Goal: Task Accomplishment & Management: Manage account settings

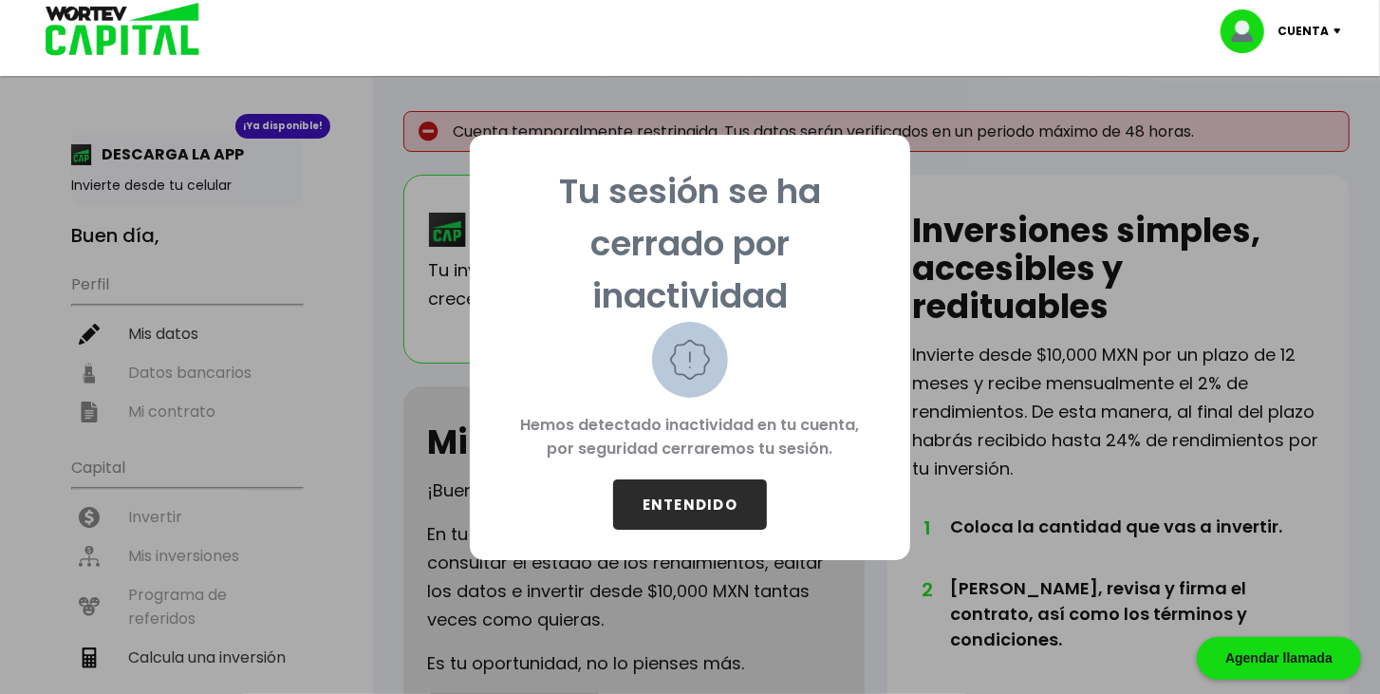
click at [737, 514] on button "ENTENDIDO" at bounding box center [690, 504] width 154 height 50
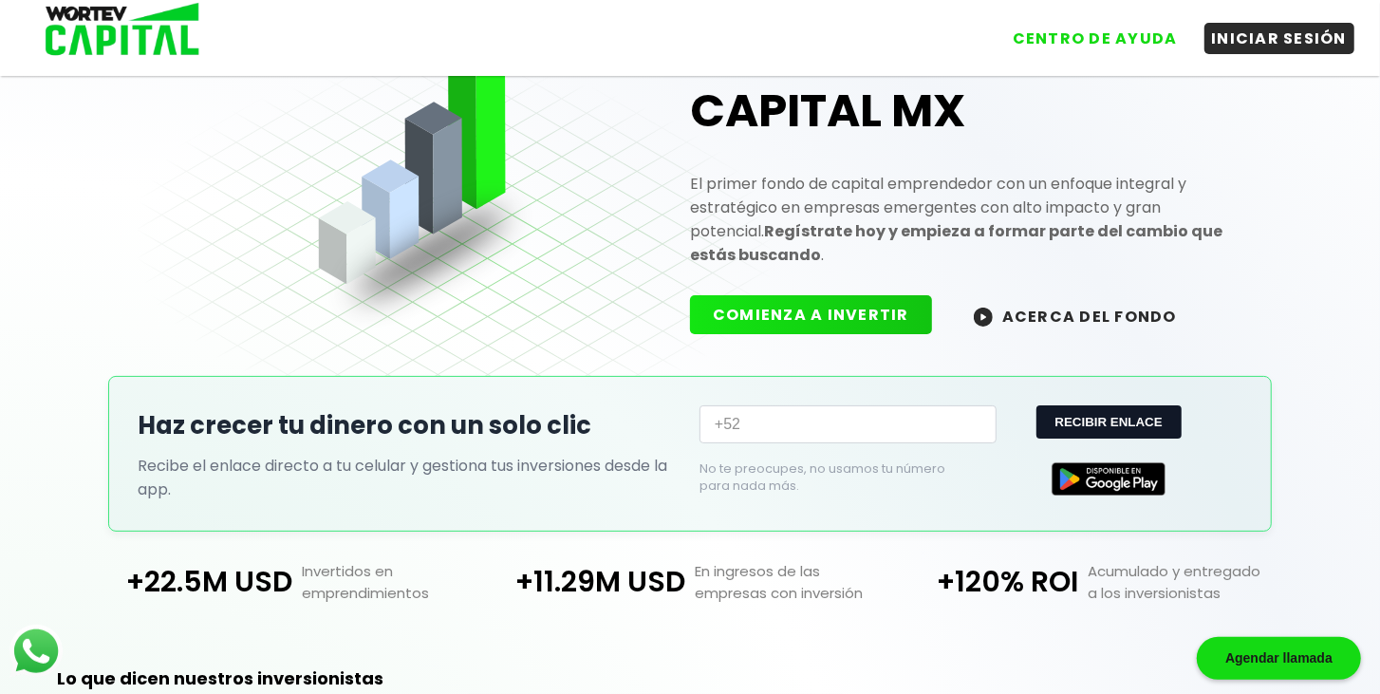
scroll to position [108, 0]
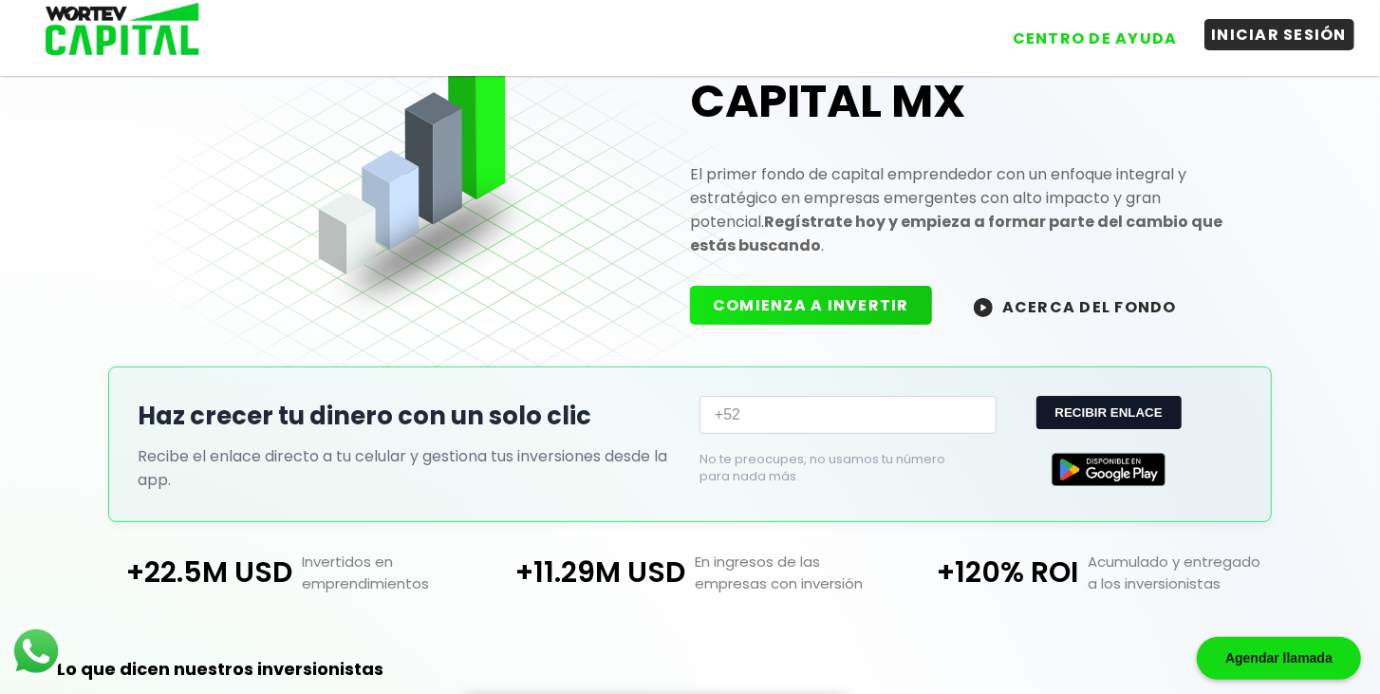
click at [1245, 30] on button "INICIAR SESIÓN" at bounding box center [1279, 34] width 151 height 31
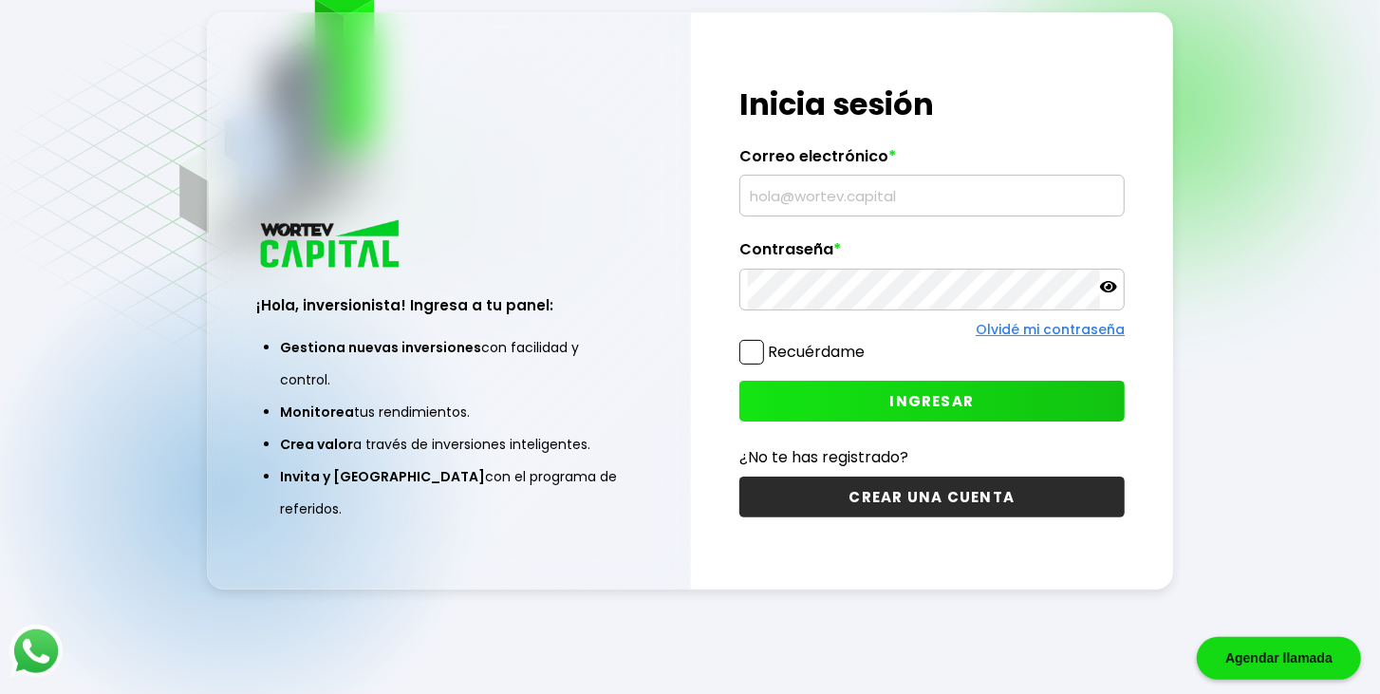
type input "[EMAIL_ADDRESS][DOMAIN_NAME]"
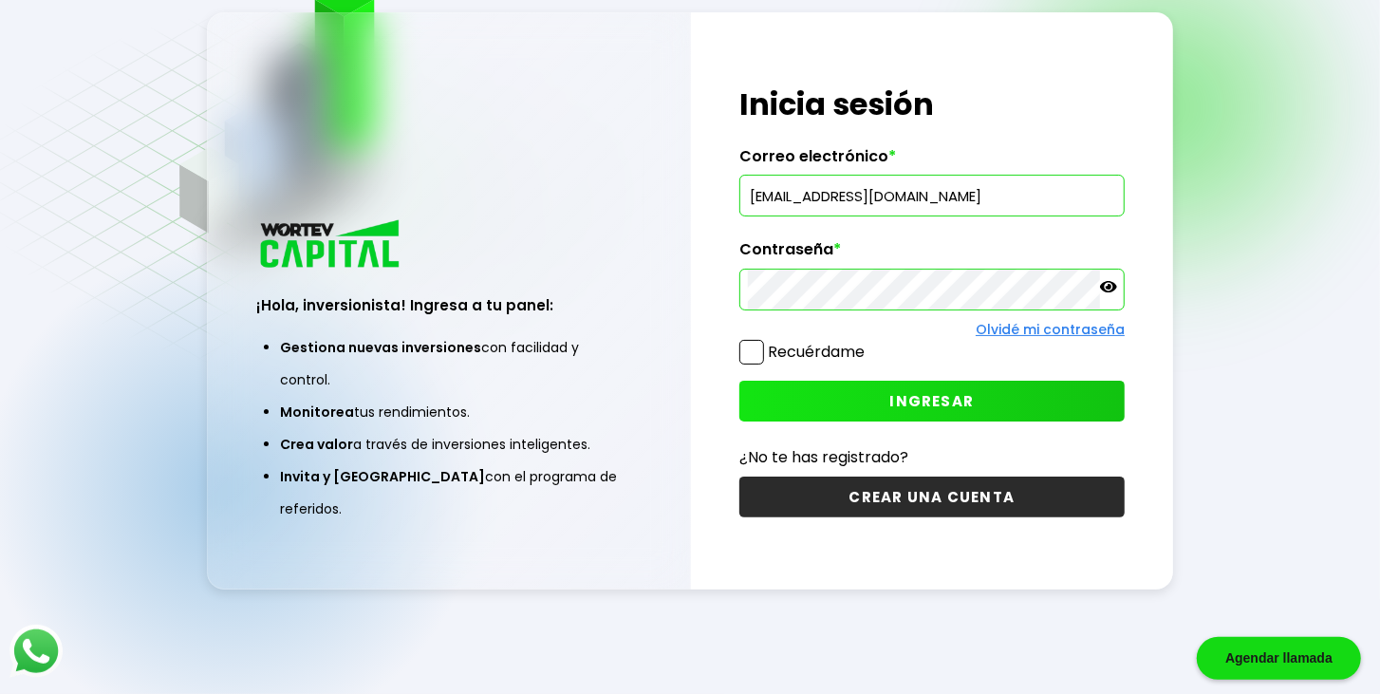
click at [791, 359] on label "Recuérdame" at bounding box center [816, 352] width 97 height 22
click at [868, 343] on input "Recuérdame" at bounding box center [868, 343] width 0 height 0
click at [842, 398] on button "INGRESAR" at bounding box center [931, 401] width 385 height 41
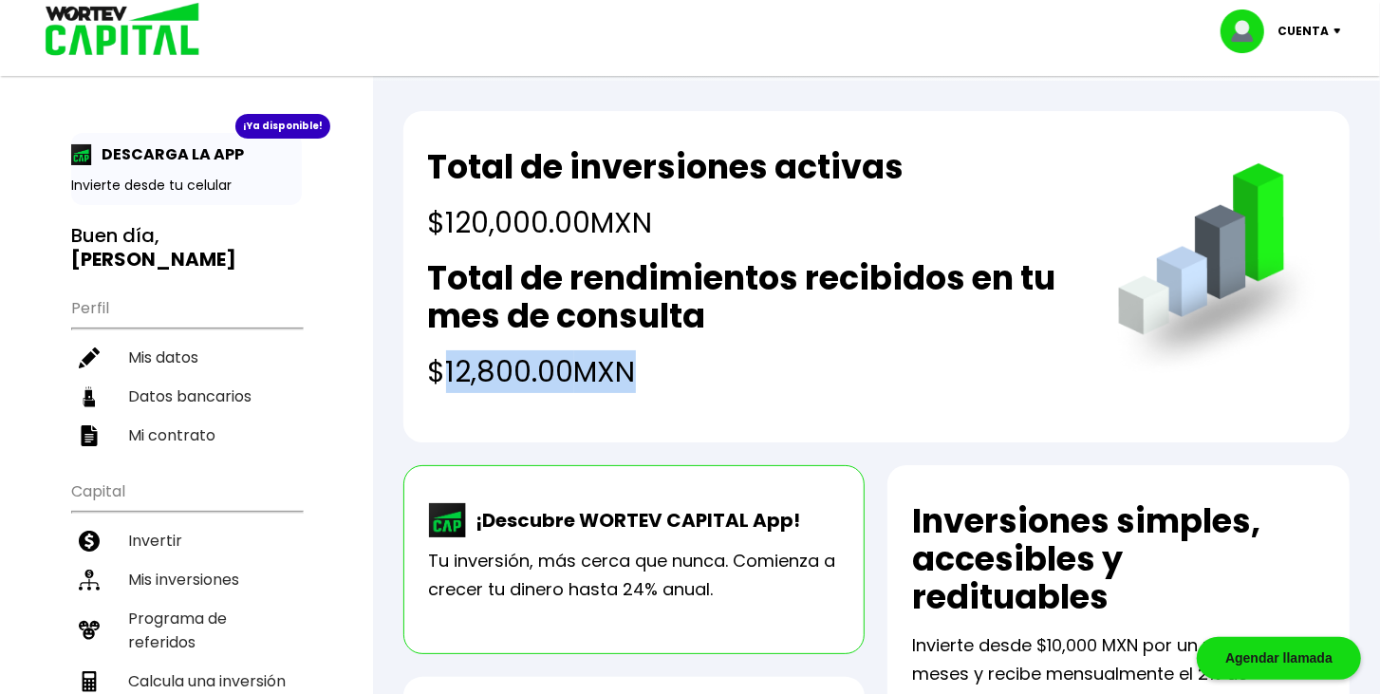
drag, startPoint x: 445, startPoint y: 377, endPoint x: 632, endPoint y: 388, distance: 187.3
click at [626, 384] on h4 "$12,800.00 MXN" at bounding box center [754, 371] width 652 height 43
click at [670, 381] on h4 "$12,800.00 MXN" at bounding box center [754, 371] width 652 height 43
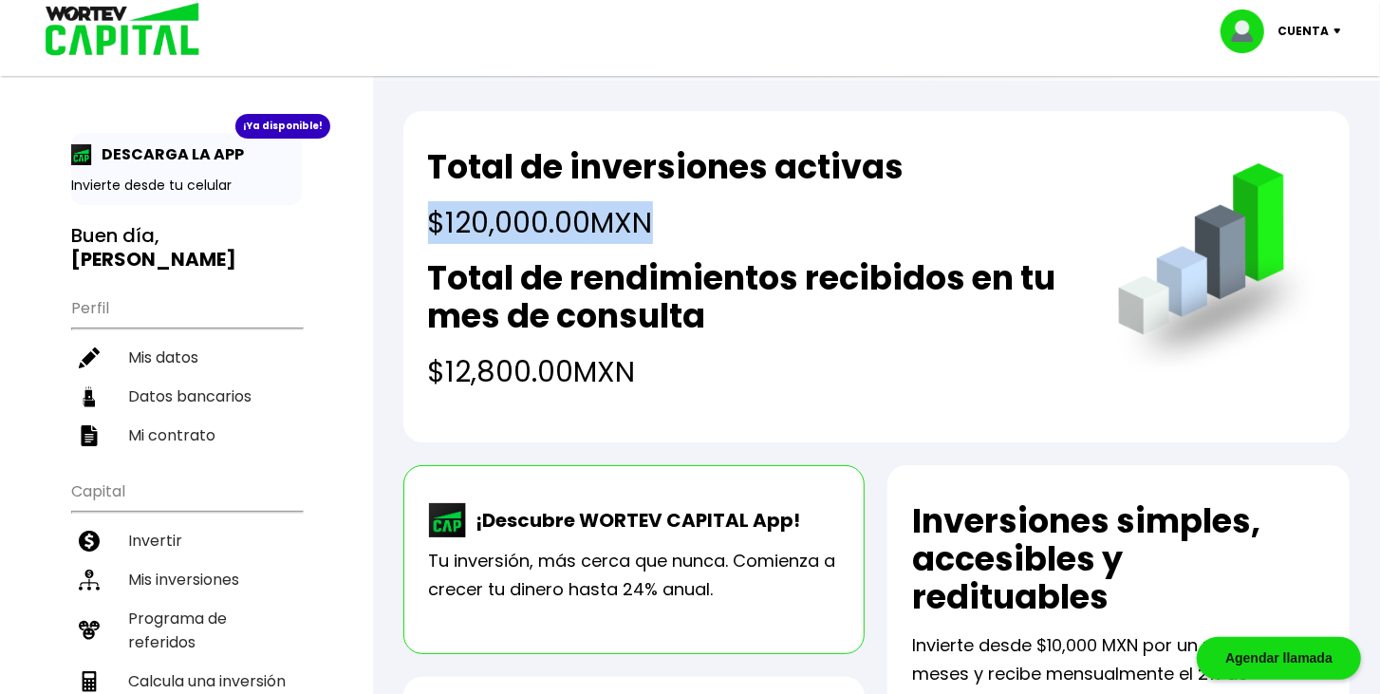
drag, startPoint x: 433, startPoint y: 226, endPoint x: 654, endPoint y: 236, distance: 221.3
click at [650, 235] on h4 "$120,000.00 MXN" at bounding box center [666, 222] width 476 height 43
click at [706, 272] on h2 "Total de rendimientos recibidos en tu mes de consulta" at bounding box center [754, 297] width 652 height 76
